Goal: Task Accomplishment & Management: Manage account settings

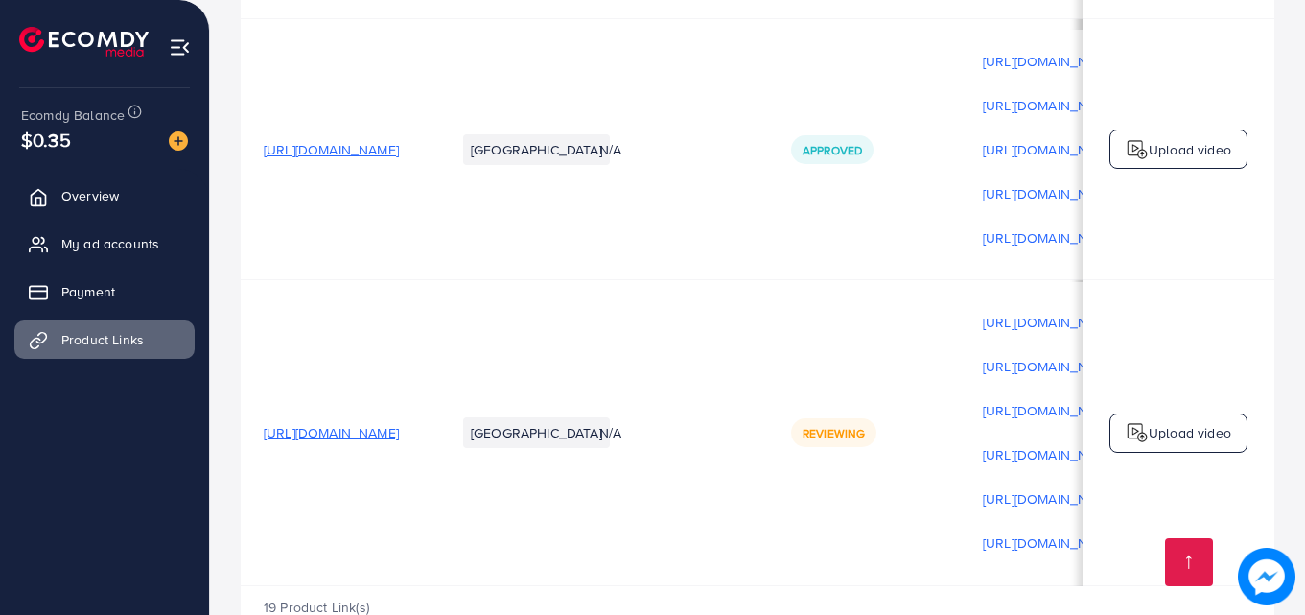
scroll to position [2, 0]
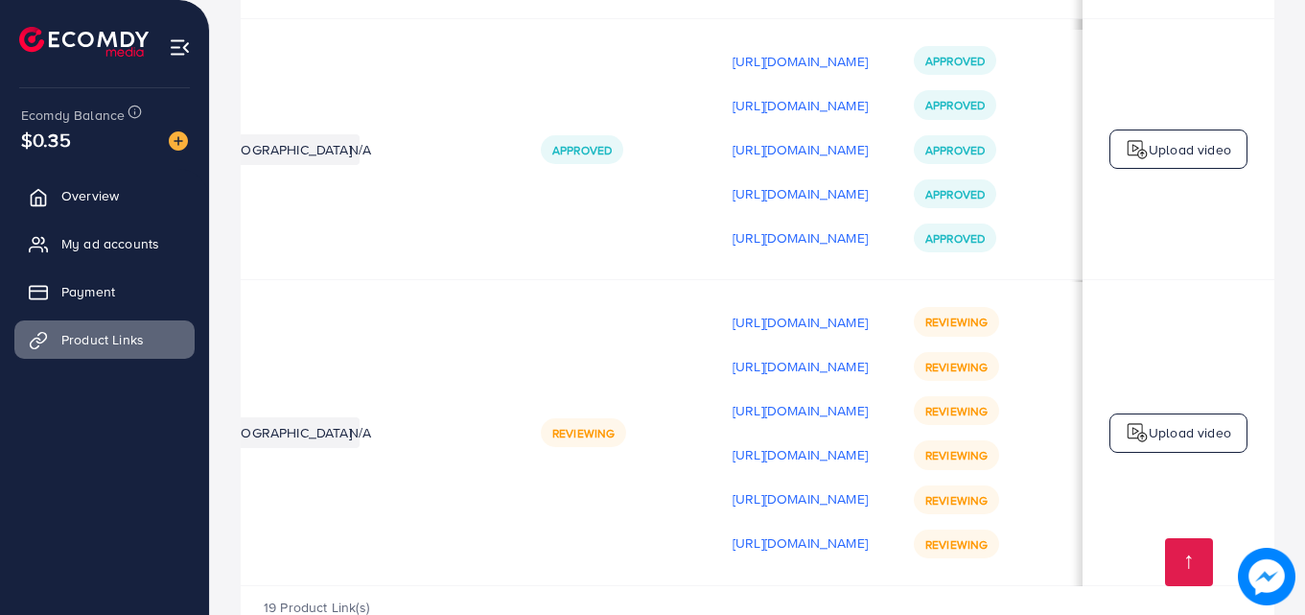
scroll to position [0, 485]
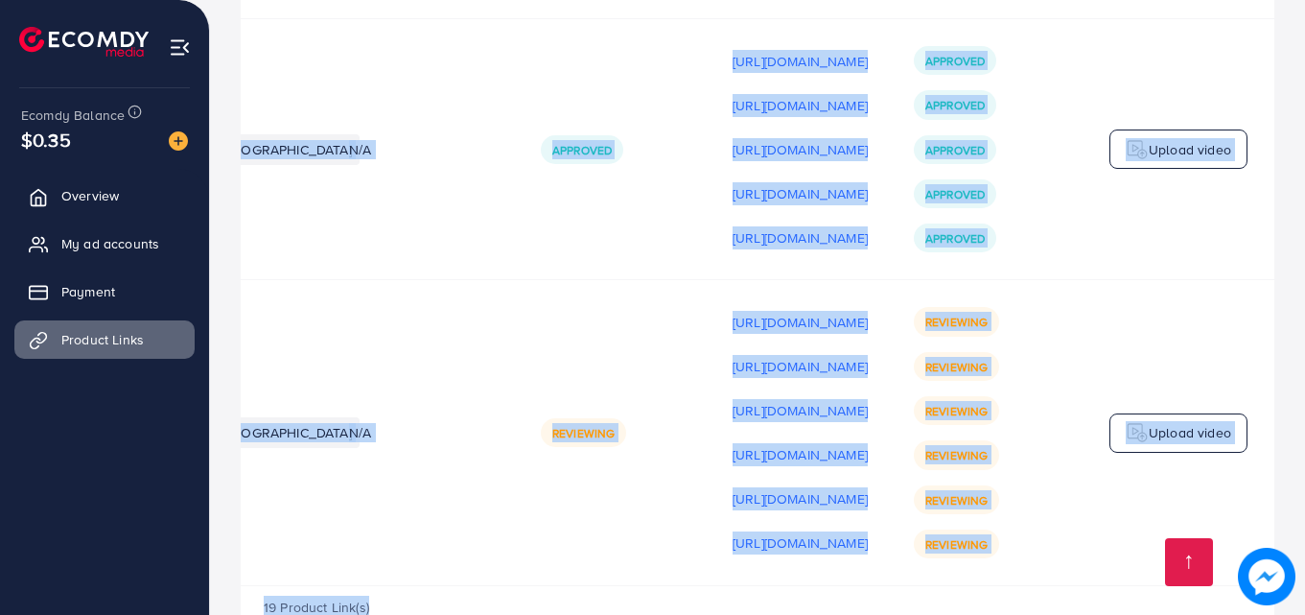
drag, startPoint x: 1304, startPoint y: 577, endPoint x: 1309, endPoint y: 498, distance: 79.8
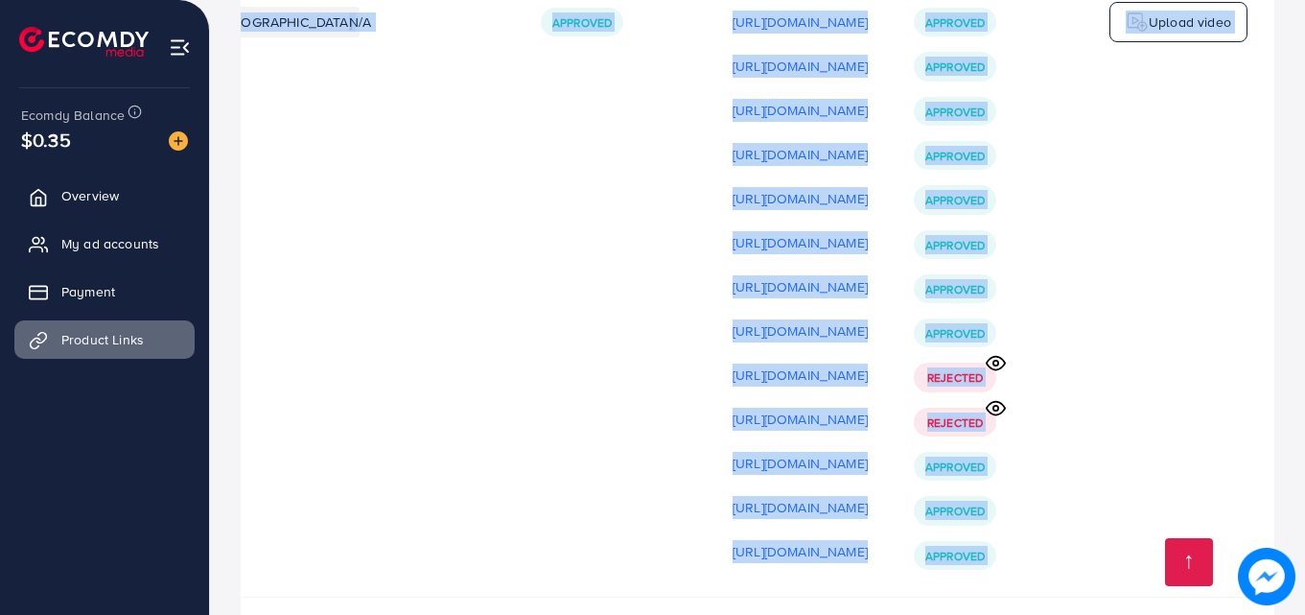
scroll to position [7114, 0]
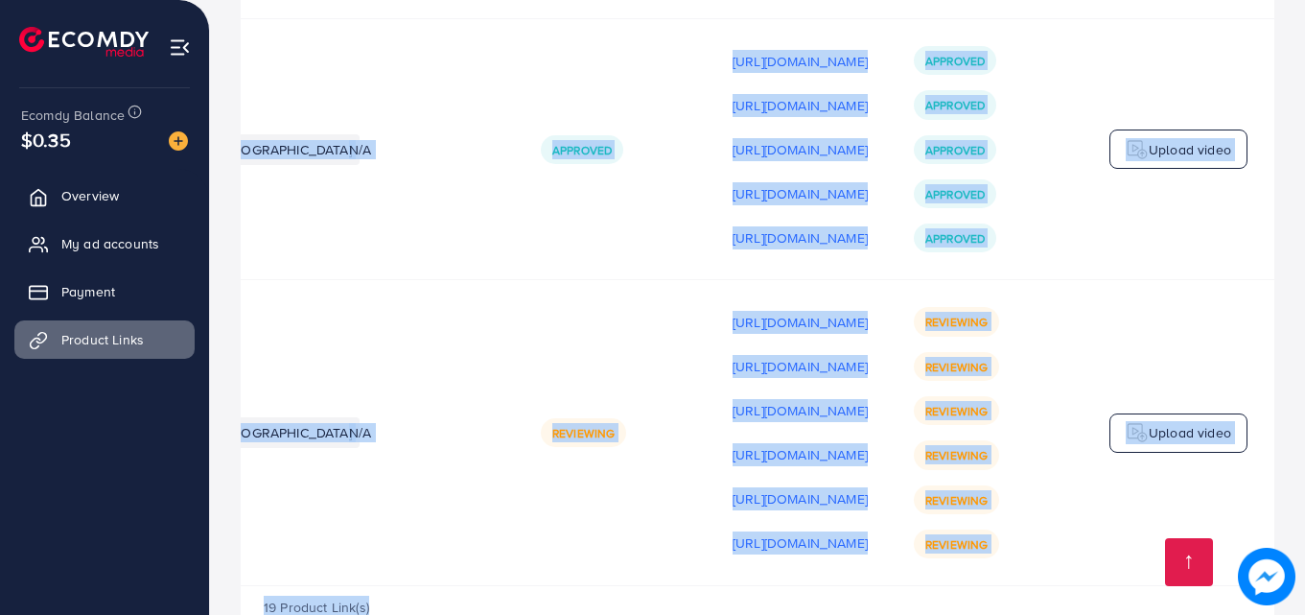
click at [652, 586] on div "19 Product Link(s)" at bounding box center [758, 614] width 1034 height 56
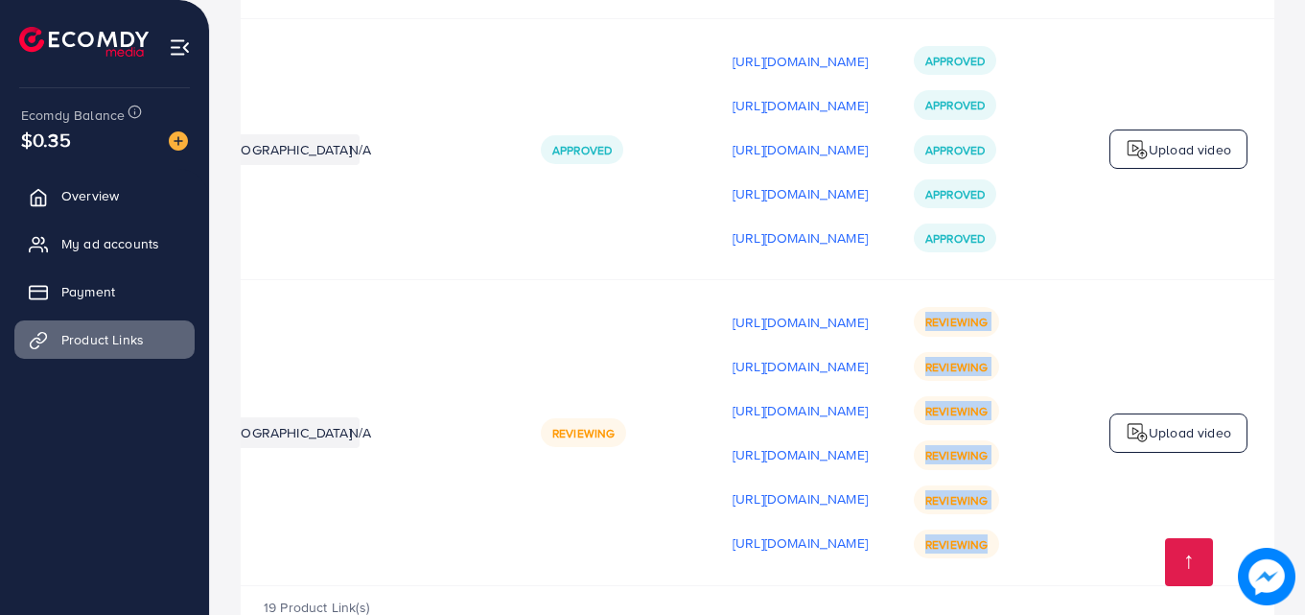
drag, startPoint x: 997, startPoint y: 484, endPoint x: 907, endPoint y: 244, distance: 256.8
click at [907, 280] on td "Reviewing Reviewing Reviewing Reviewing Reviewing Reviewing" at bounding box center [987, 433] width 192 height 306
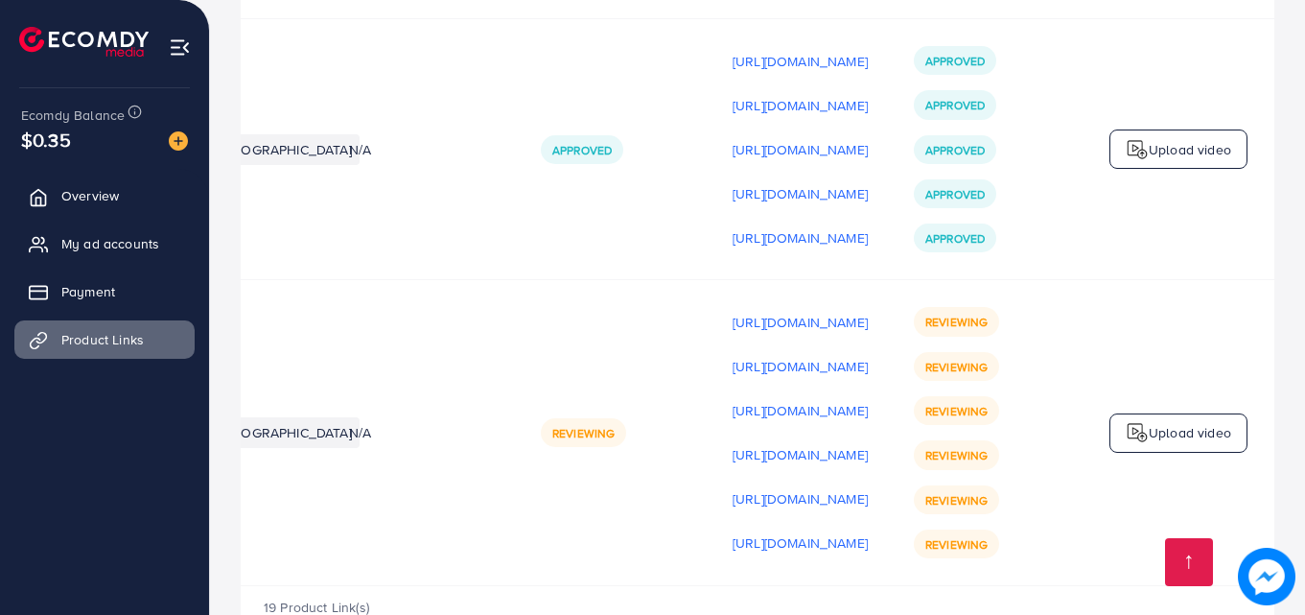
click at [745, 586] on div "19 Product Link(s)" at bounding box center [758, 614] width 1034 height 56
